Goal: Find specific page/section: Find specific page/section

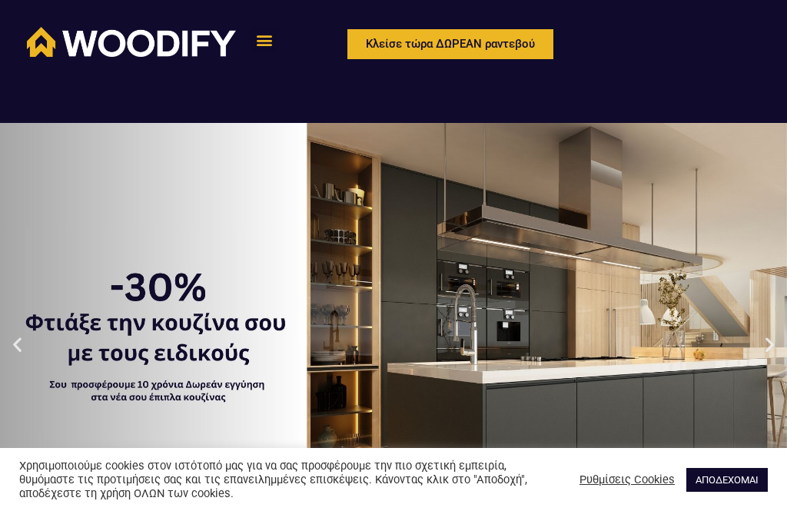
click at [721, 480] on link "ΑΠΟΔΕΧΟΜΑΙ" at bounding box center [726, 480] width 81 height 24
click at [738, 477] on link "ΑΠΟΔΕΧΟΜΑΙ" at bounding box center [726, 480] width 81 height 24
click at [708, 503] on div "Χρησιμοποιούμε cookies στον ιστότοπό μας για να σας προσφέρουμε την πιο σχετική…" at bounding box center [393, 479] width 787 height 63
click at [740, 468] on link "ΑΠΟΔΕΧΟΜΑΙ" at bounding box center [726, 480] width 81 height 24
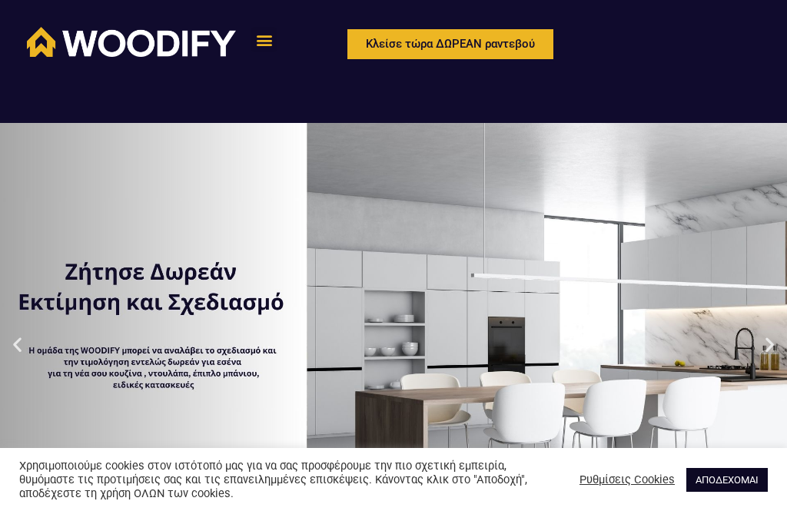
click at [724, 480] on link "ΑΠΟΔΕΧΟΜΑΙ" at bounding box center [726, 480] width 81 height 24
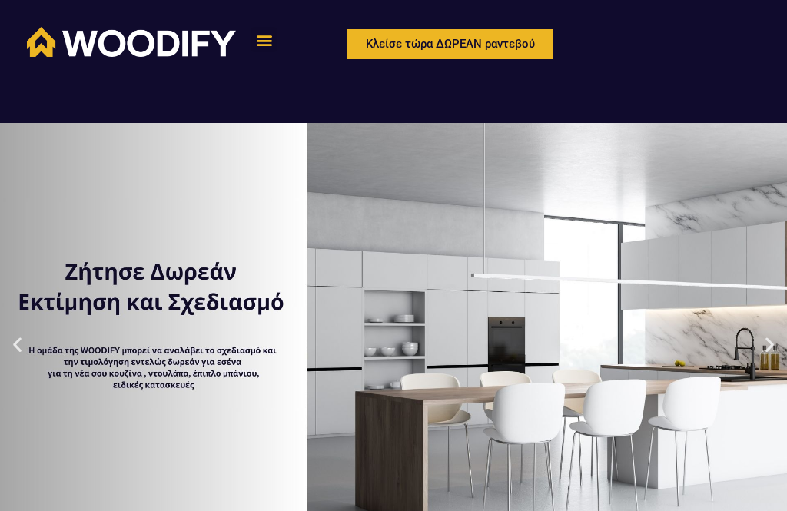
click at [266, 37] on icon "Menu Toggle" at bounding box center [264, 39] width 17 height 17
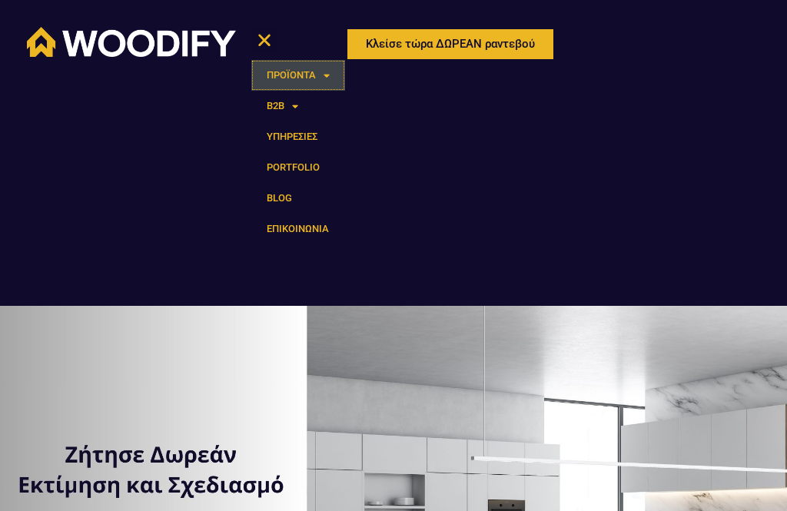
click at [294, 73] on link "ΠΡΟΪΟΝΤΑ" at bounding box center [298, 75] width 94 height 31
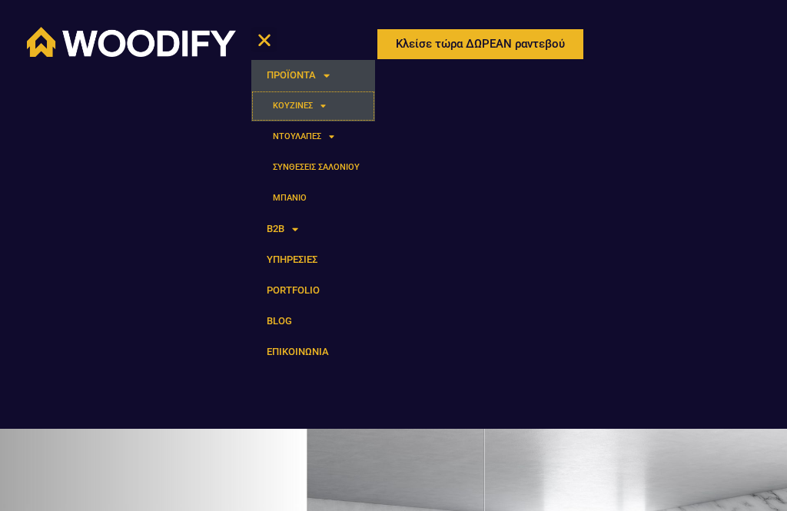
click at [287, 108] on link "ΚΟΥΖΙΝΕΣ" at bounding box center [313, 106] width 124 height 31
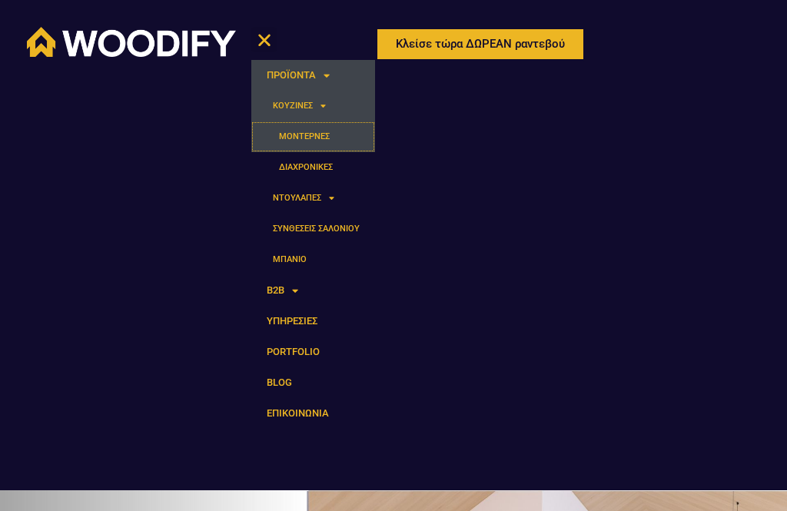
click at [294, 136] on link "ΜΟΝΤΕΡΝΕΣ" at bounding box center [313, 136] width 124 height 31
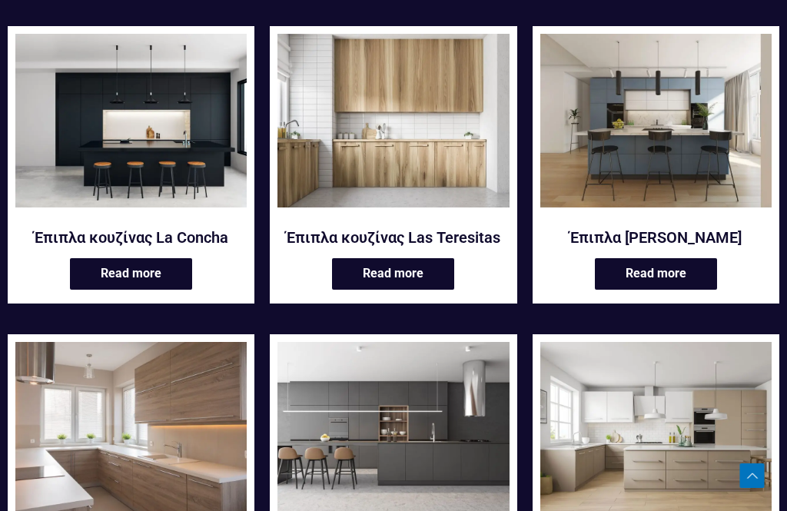
scroll to position [1485, 0]
